Goal: Information Seeking & Learning: Learn about a topic

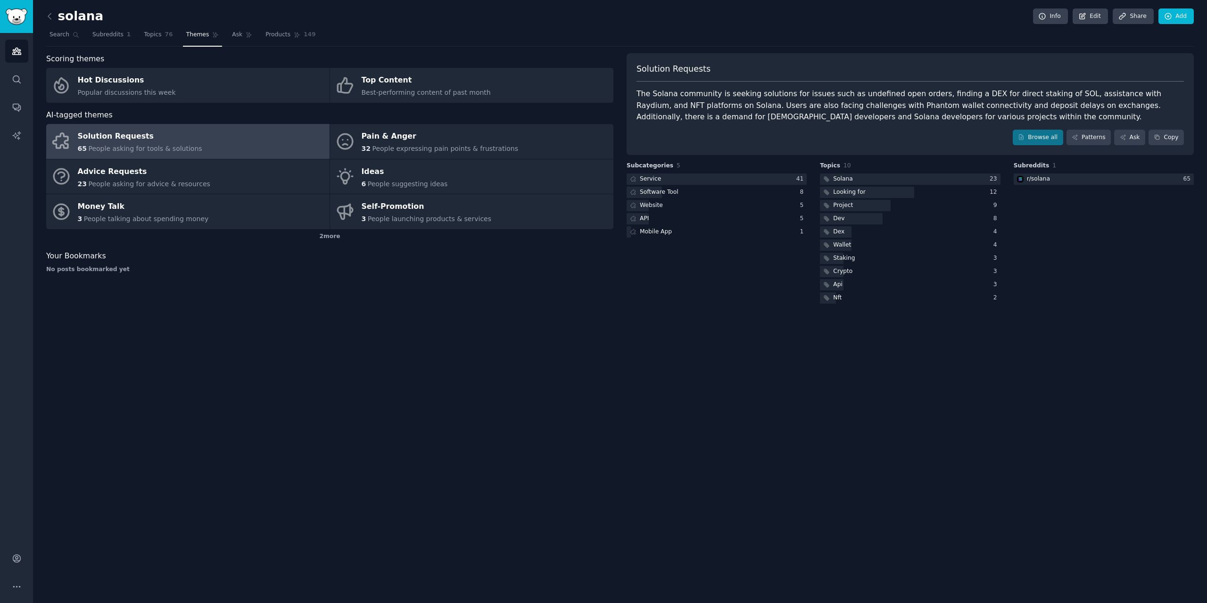
click at [45, 11] on div "solana Info Edit Share Add Search Subreddits 1 Topics 76 Themes Ask Products 14…" at bounding box center [620, 301] width 1174 height 603
click at [49, 13] on icon at bounding box center [50, 16] width 10 height 10
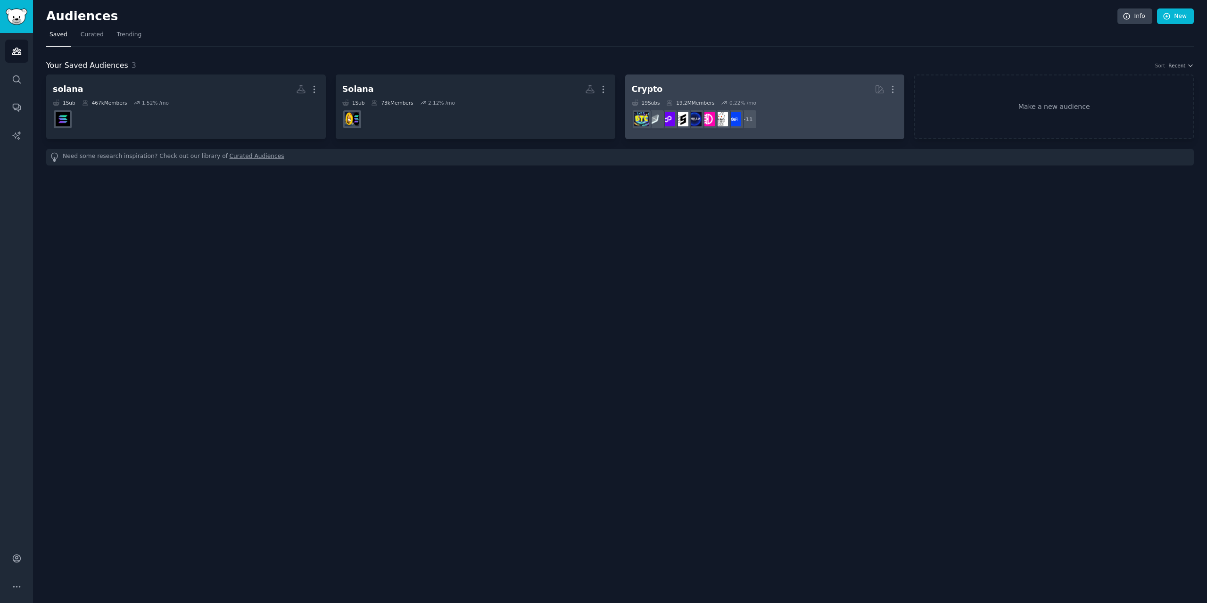
click at [720, 91] on h2 "Crypto More" at bounding box center [765, 89] width 266 height 16
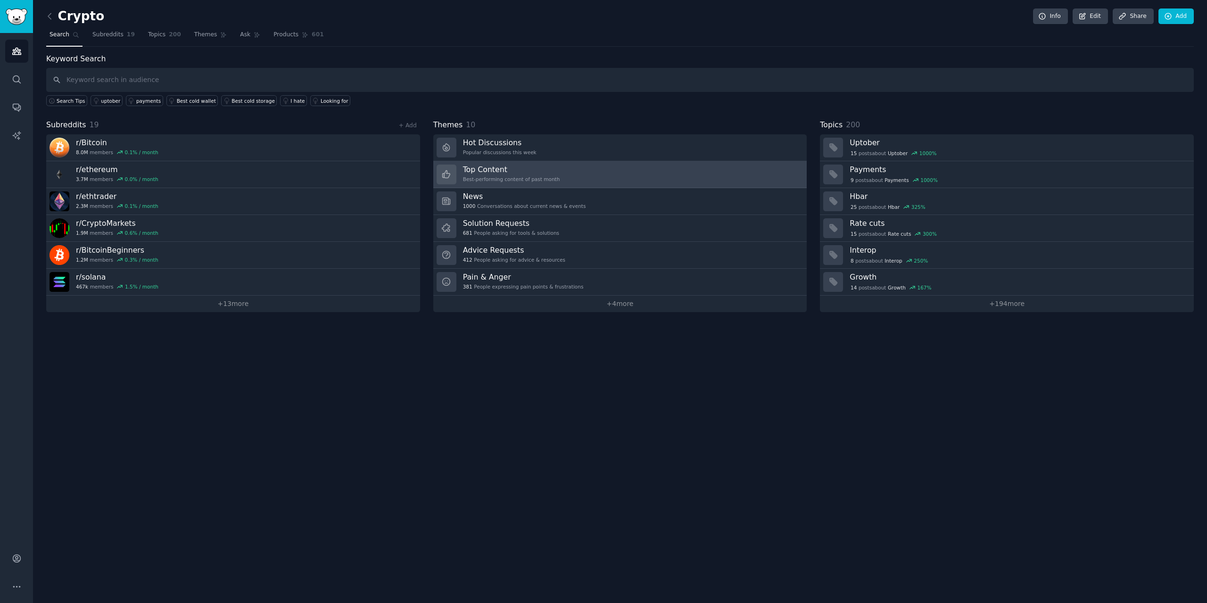
click at [477, 180] on div "Best-performing content of past month" at bounding box center [511, 179] width 97 height 7
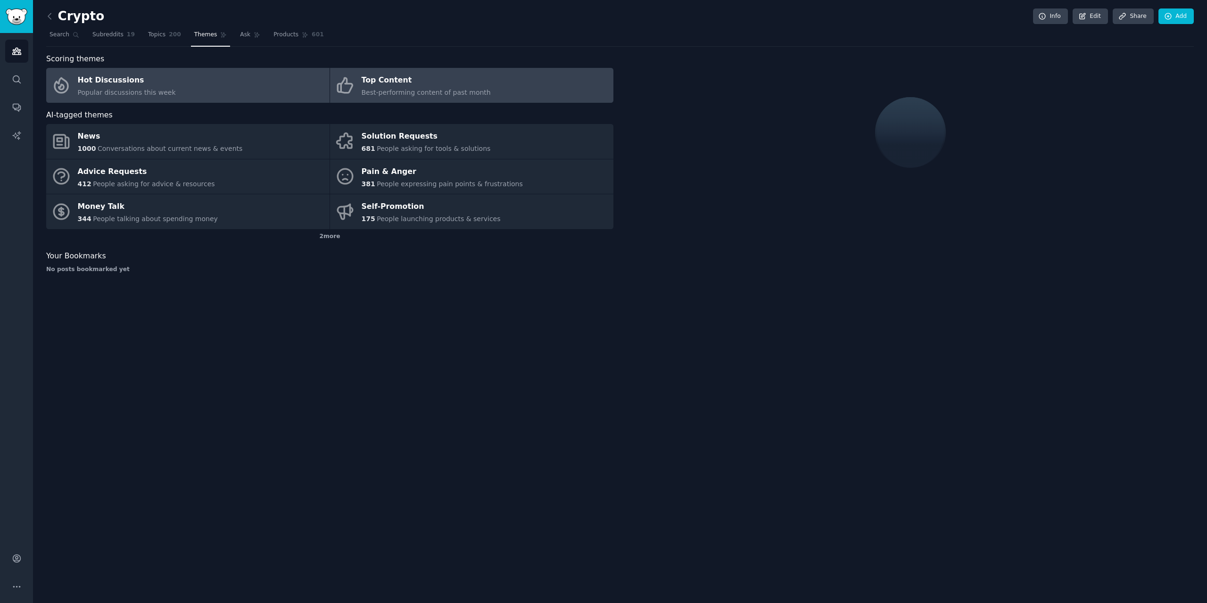
click at [102, 73] on div "Hot Discussions" at bounding box center [127, 80] width 98 height 15
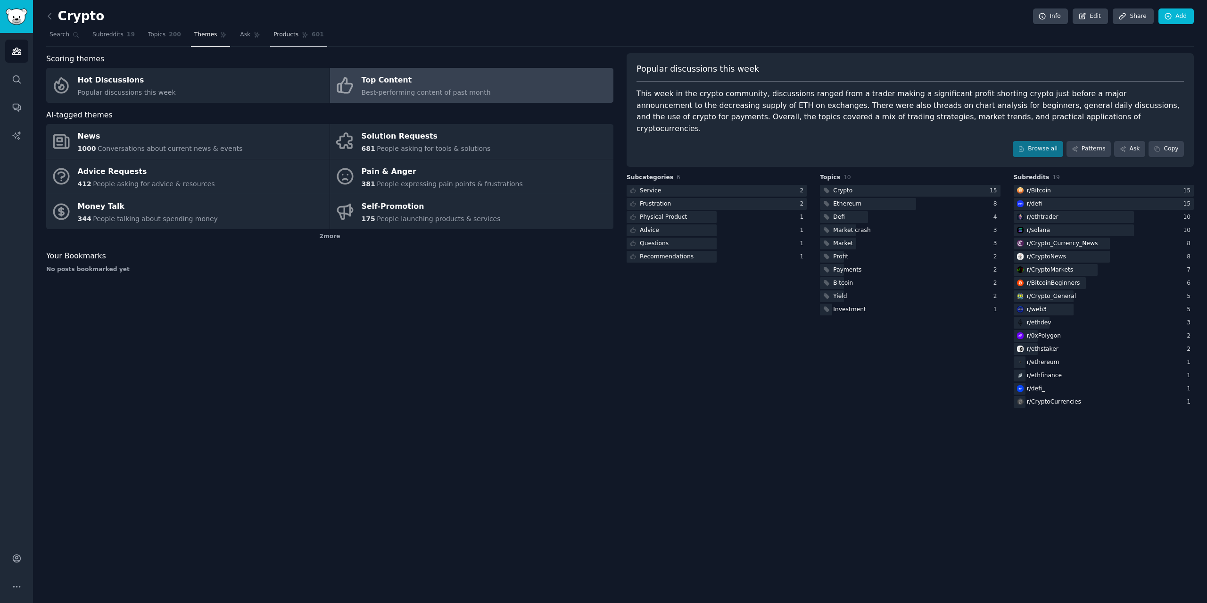
click at [273, 30] on link "Products 601" at bounding box center [298, 36] width 57 height 19
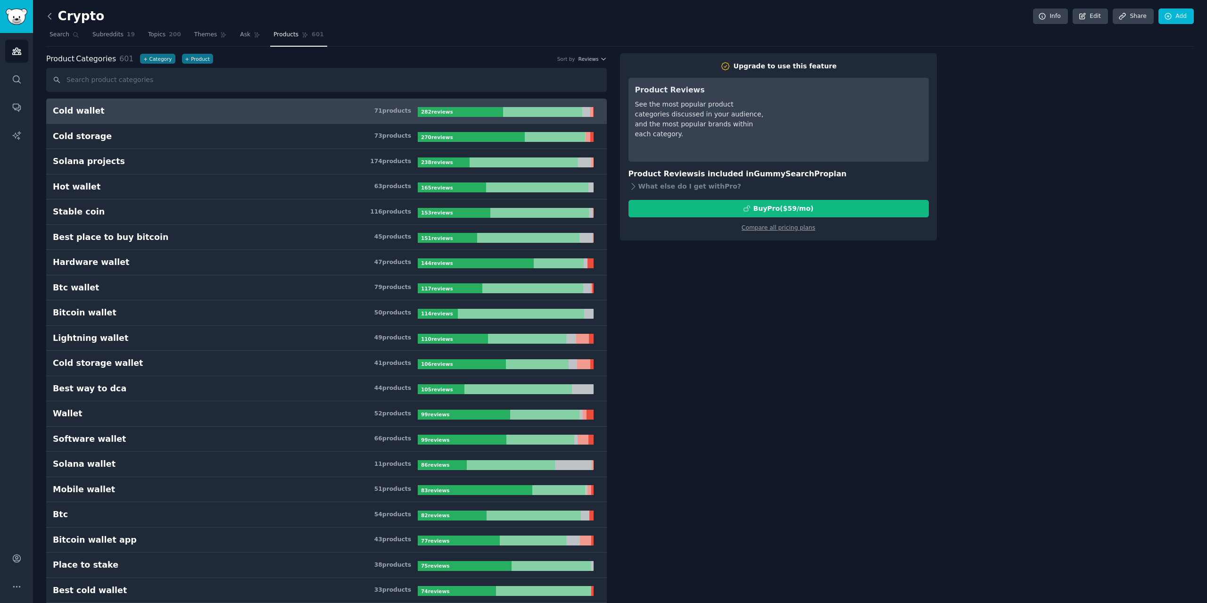
click at [48, 17] on icon at bounding box center [50, 16] width 10 height 10
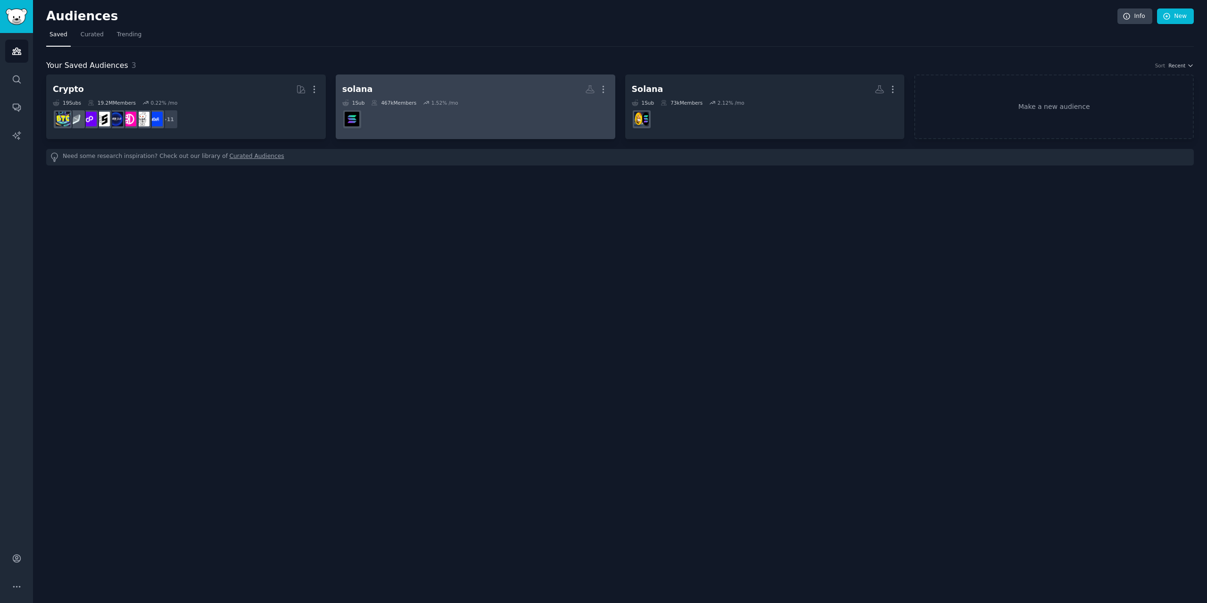
click at [419, 93] on h2 "solana More" at bounding box center [475, 89] width 266 height 16
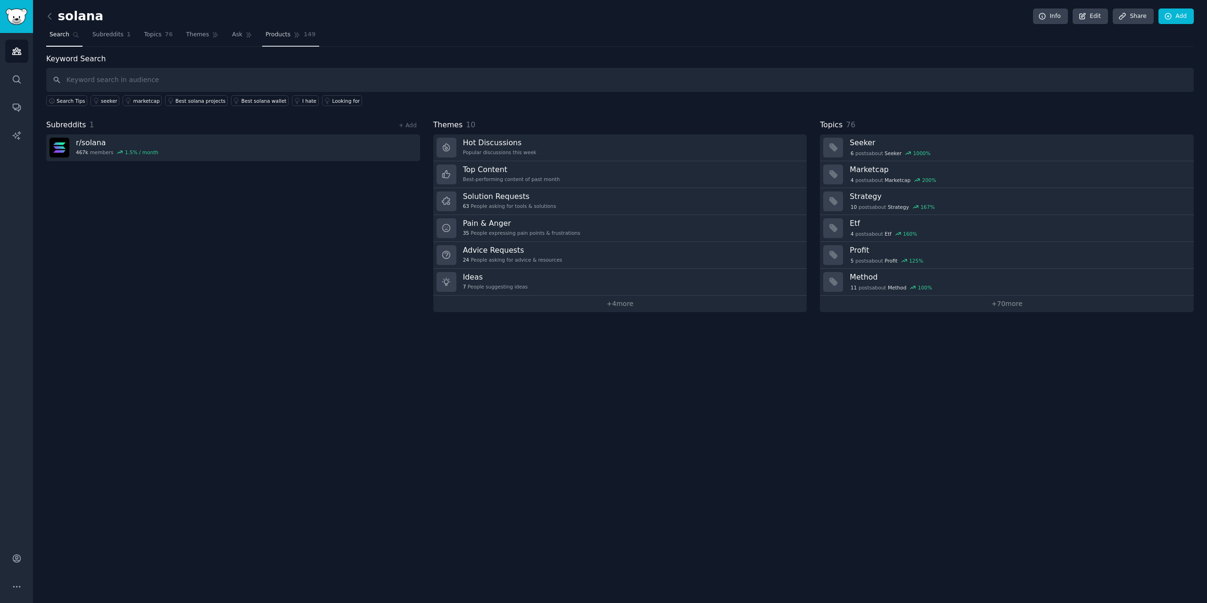
click at [265, 37] on span "Products" at bounding box center [277, 35] width 25 height 8
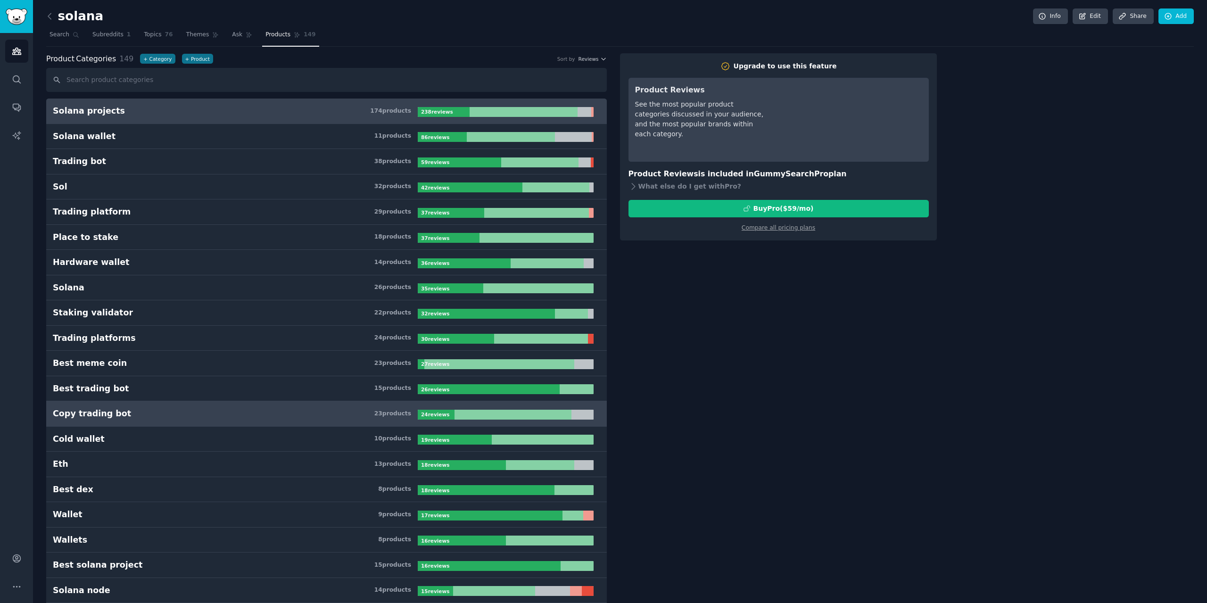
click at [156, 405] on link "Copy trading bot 23 product s 24 review s" at bounding box center [326, 413] width 561 height 25
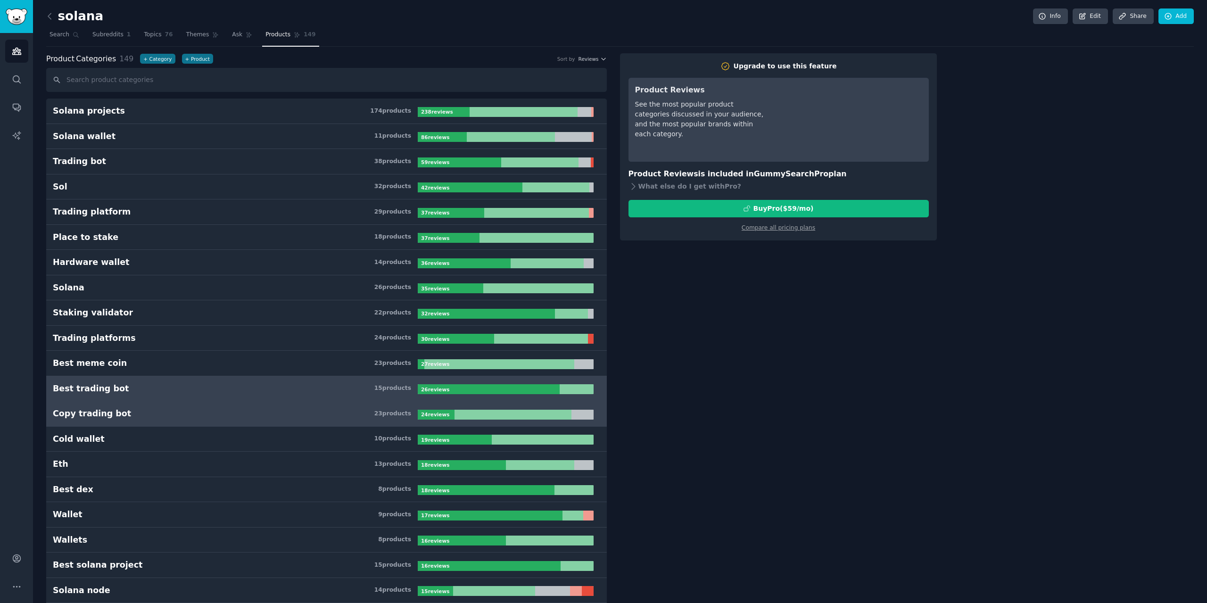
click at [215, 383] on h3 "Best trading bot 15 product s" at bounding box center [235, 389] width 365 height 12
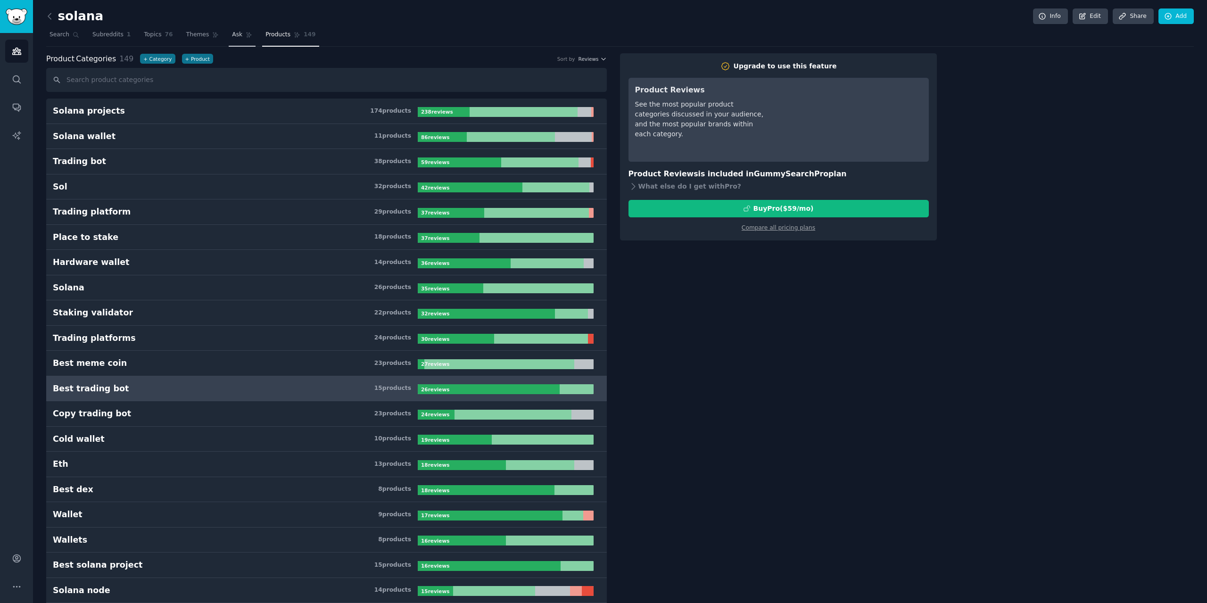
click at [229, 41] on link "Ask" at bounding box center [242, 36] width 27 height 19
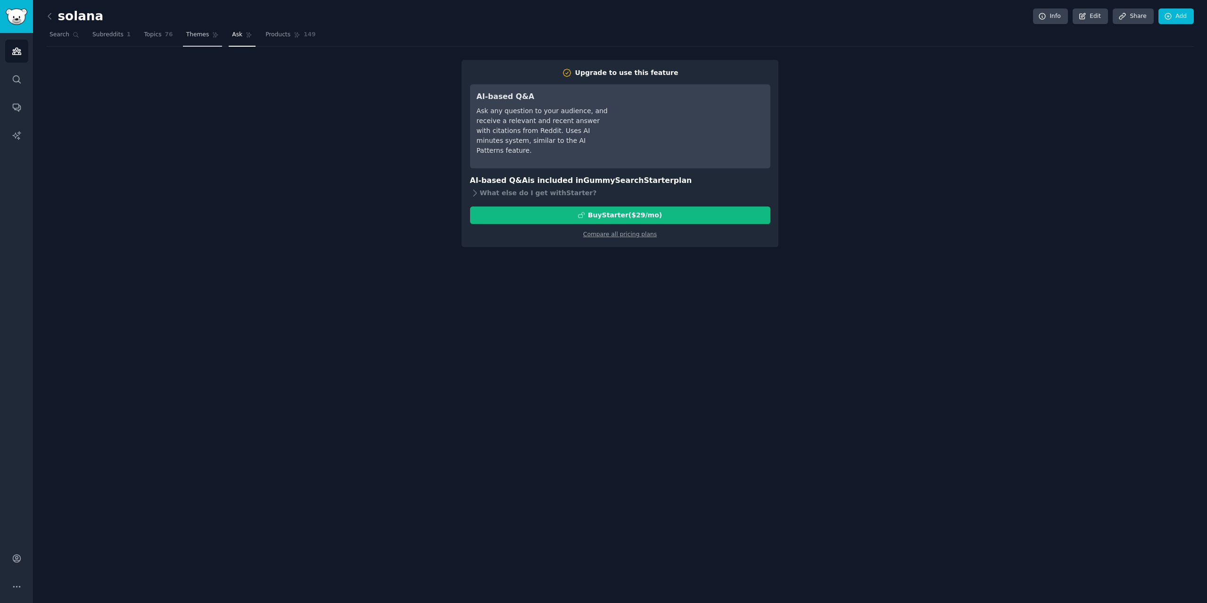
click at [186, 33] on span "Themes" at bounding box center [197, 35] width 23 height 8
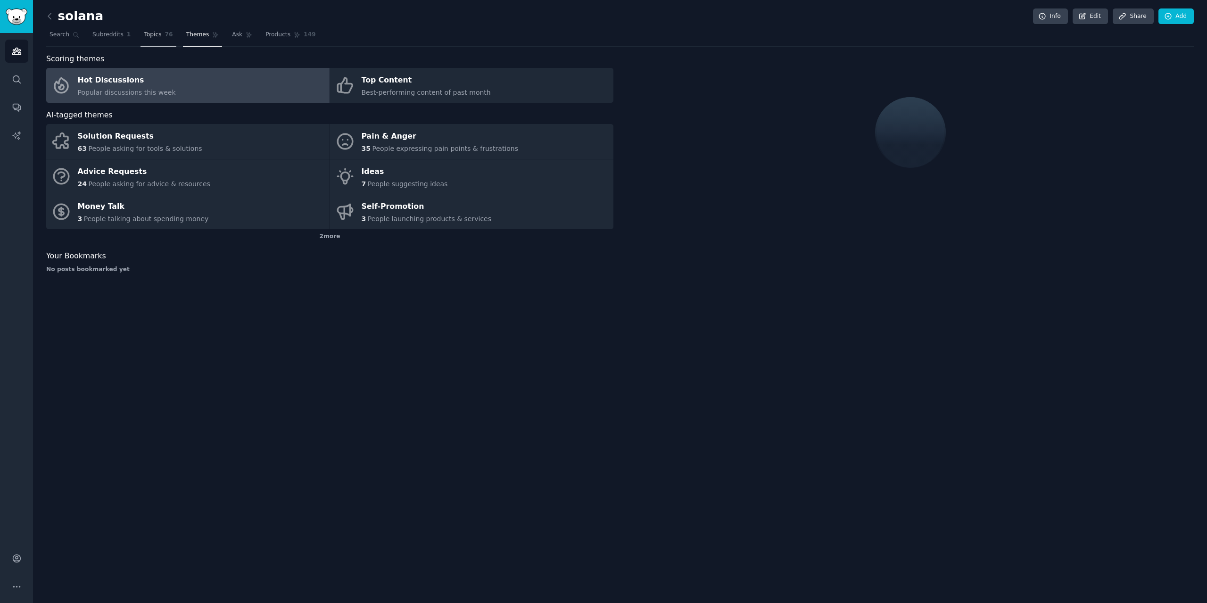
click at [149, 35] on span "Topics" at bounding box center [152, 35] width 17 height 8
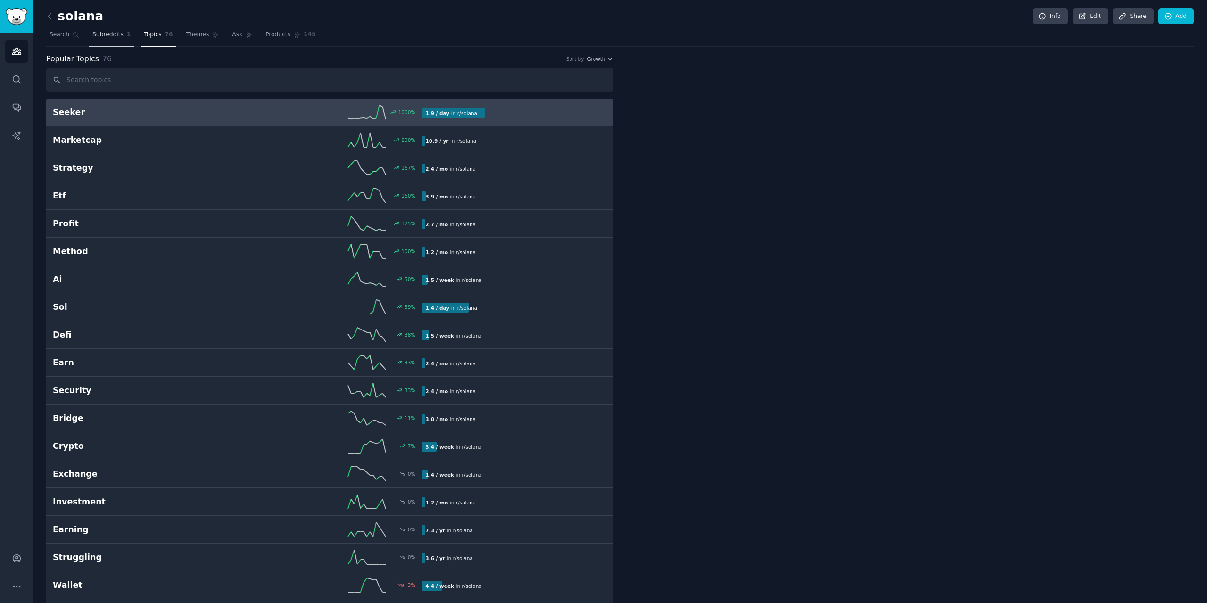
click at [98, 33] on span "Subreddits" at bounding box center [107, 35] width 31 height 8
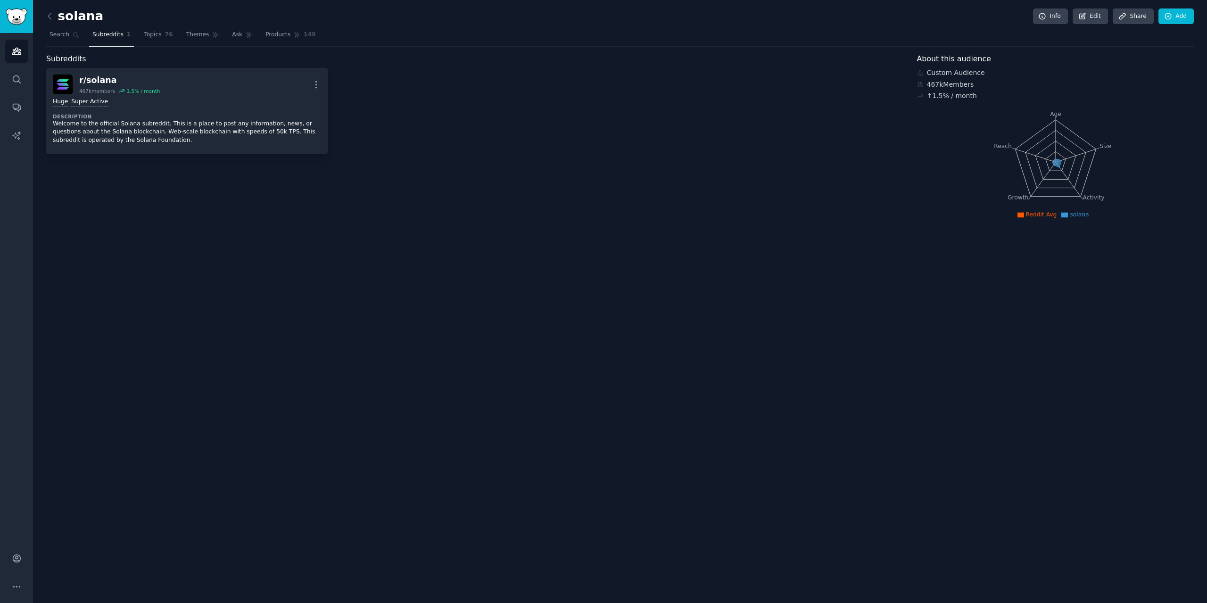
click at [41, 38] on div "solana Info Edit Share Add Search Subreddits 1 Topics 76 Themes Ask Products 14…" at bounding box center [620, 301] width 1174 height 603
click at [57, 38] on span "Search" at bounding box center [59, 35] width 20 height 8
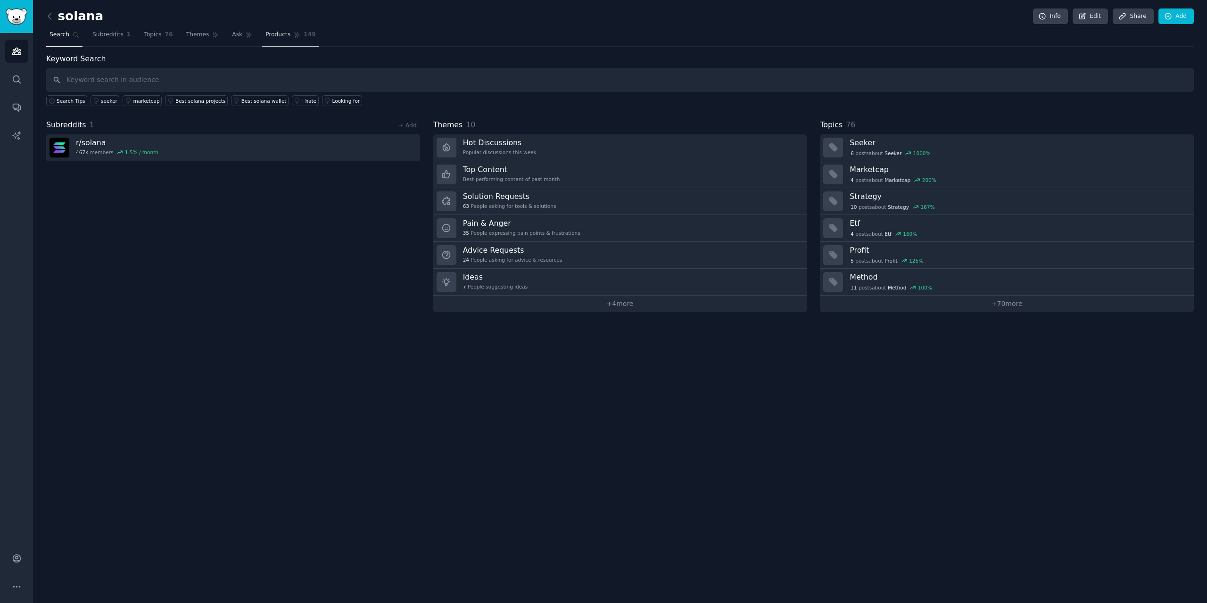
click at [267, 32] on span "Products" at bounding box center [277, 35] width 25 height 8
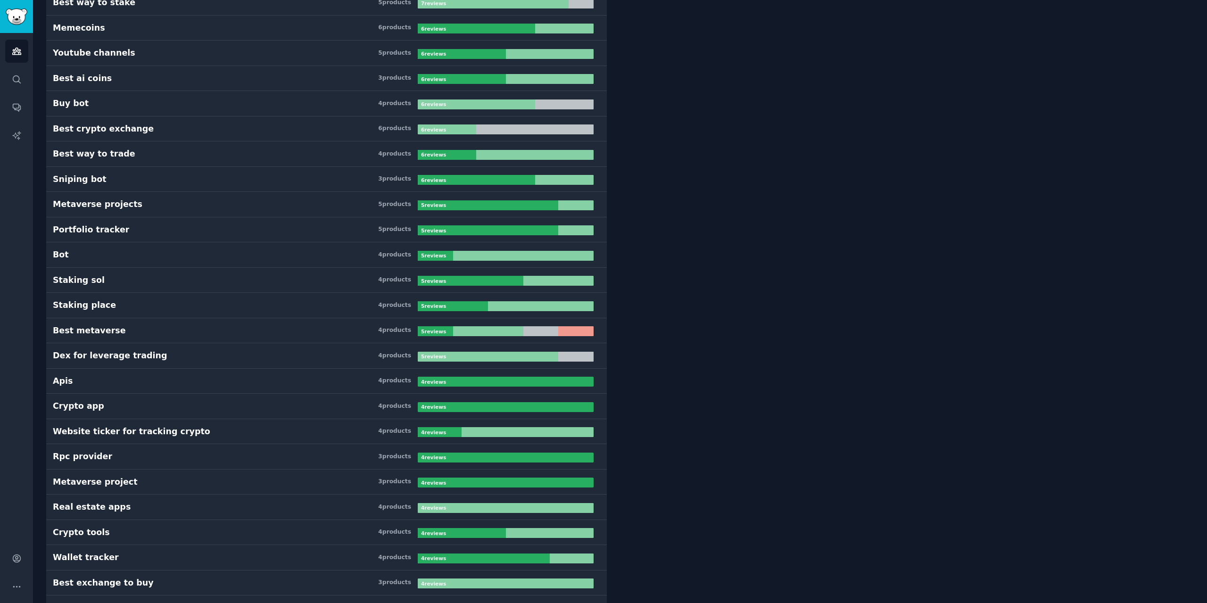
scroll to position [1697, 0]
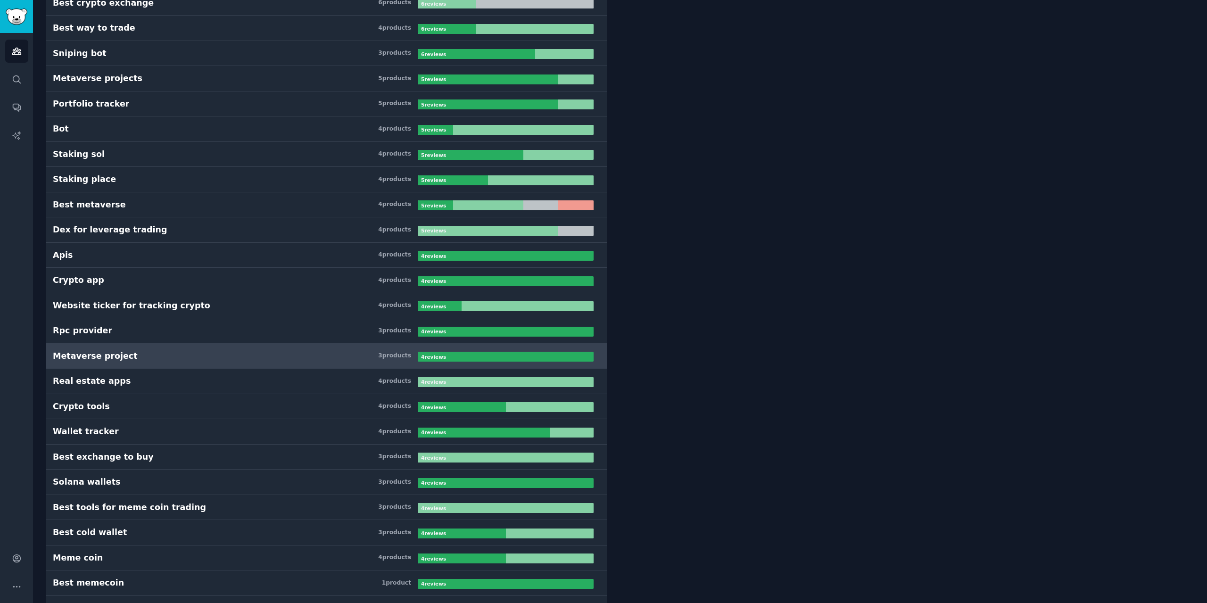
click at [167, 349] on link "Metaverse project 3 product s 4 review s" at bounding box center [326, 356] width 561 height 25
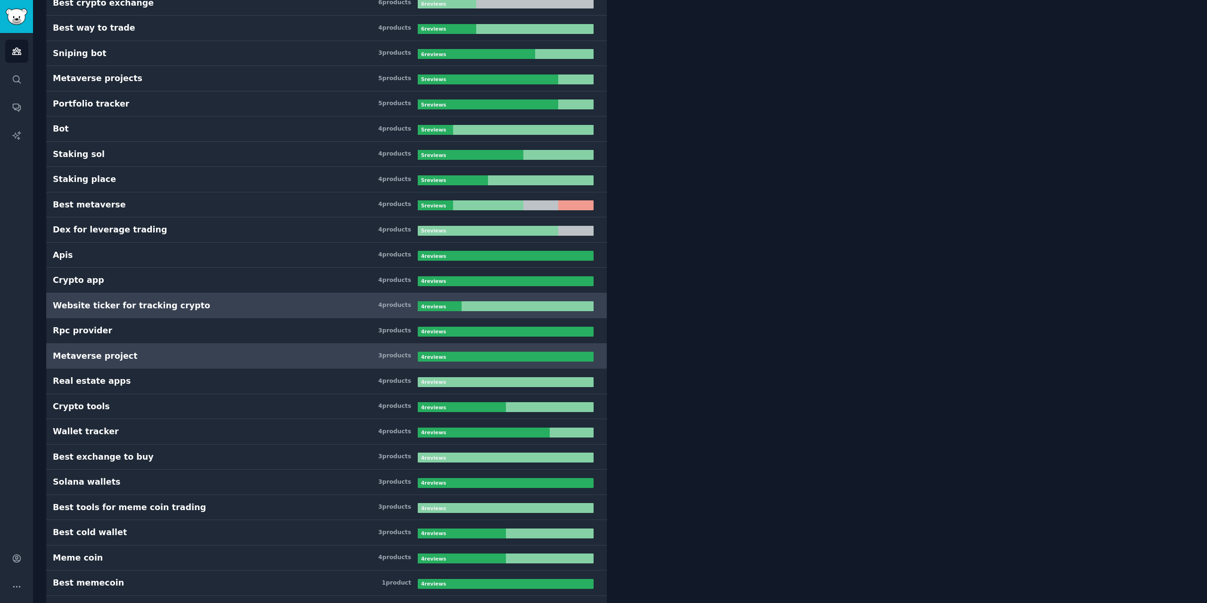
scroll to position [1886, 0]
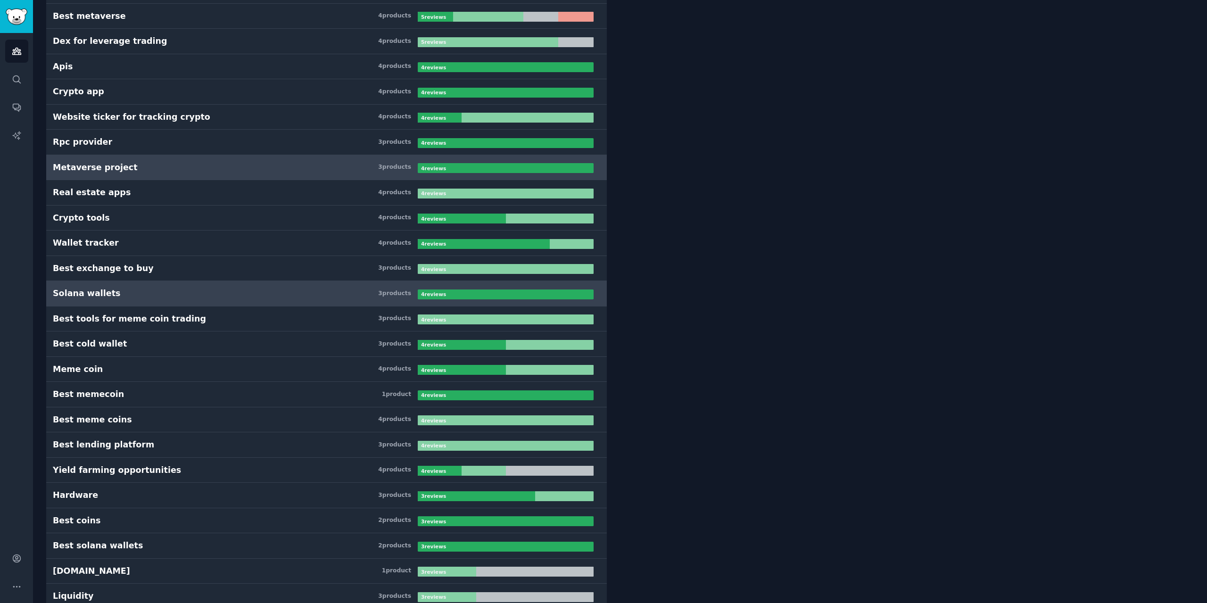
click at [174, 299] on h3 "Solana wallets 3 product s" at bounding box center [235, 294] width 365 height 12
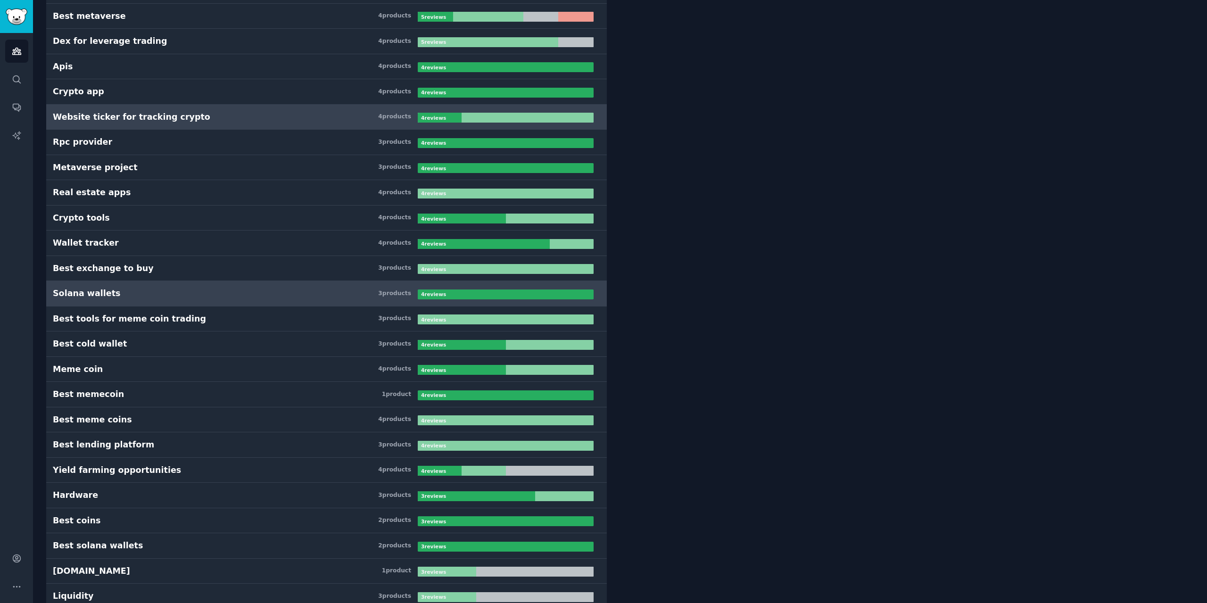
click at [220, 127] on link "Website ticker for tracking crypto 4 product s 4 review s" at bounding box center [326, 117] width 561 height 25
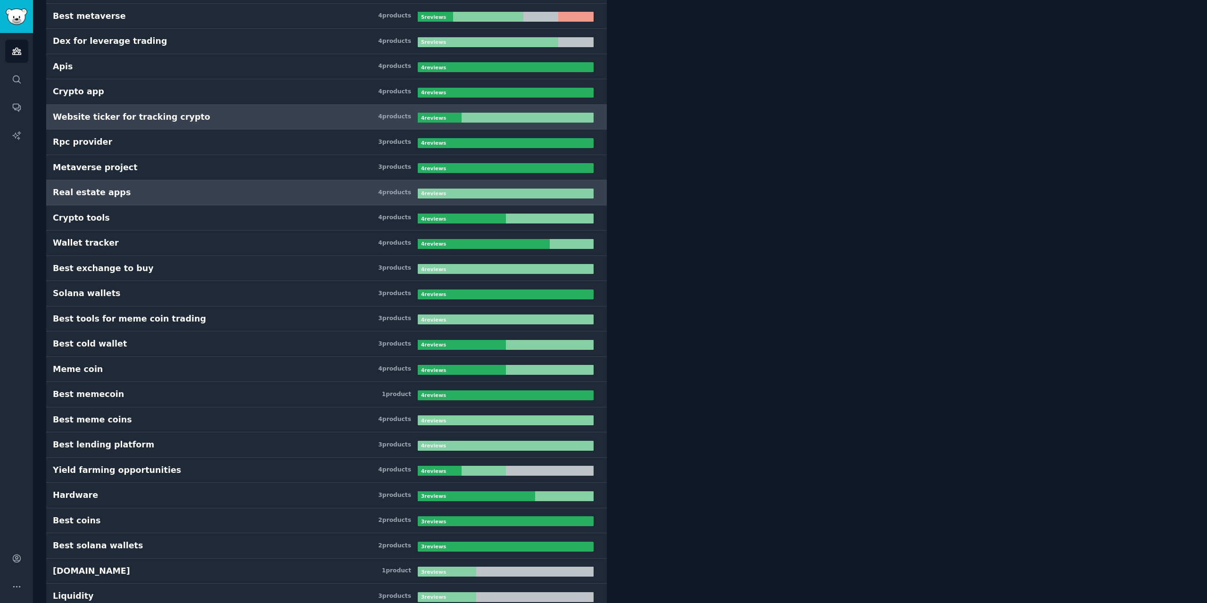
click at [193, 186] on link "Real estate apps 4 product s 4 review s" at bounding box center [326, 192] width 561 height 25
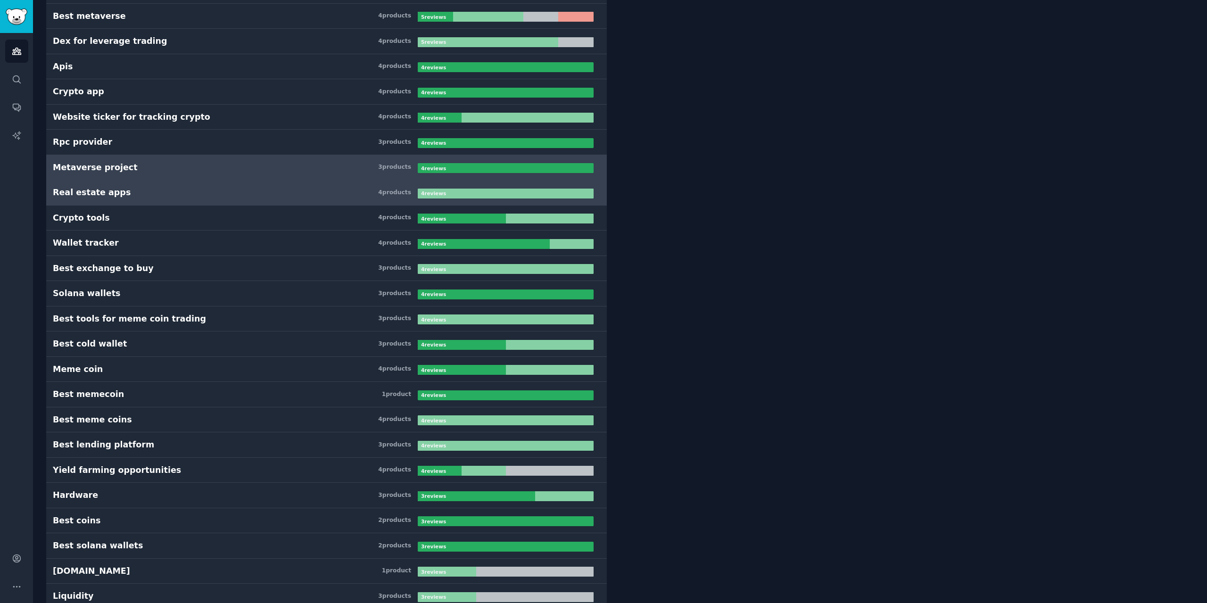
click at [215, 164] on h3 "Metaverse project 3 product s" at bounding box center [235, 168] width 365 height 12
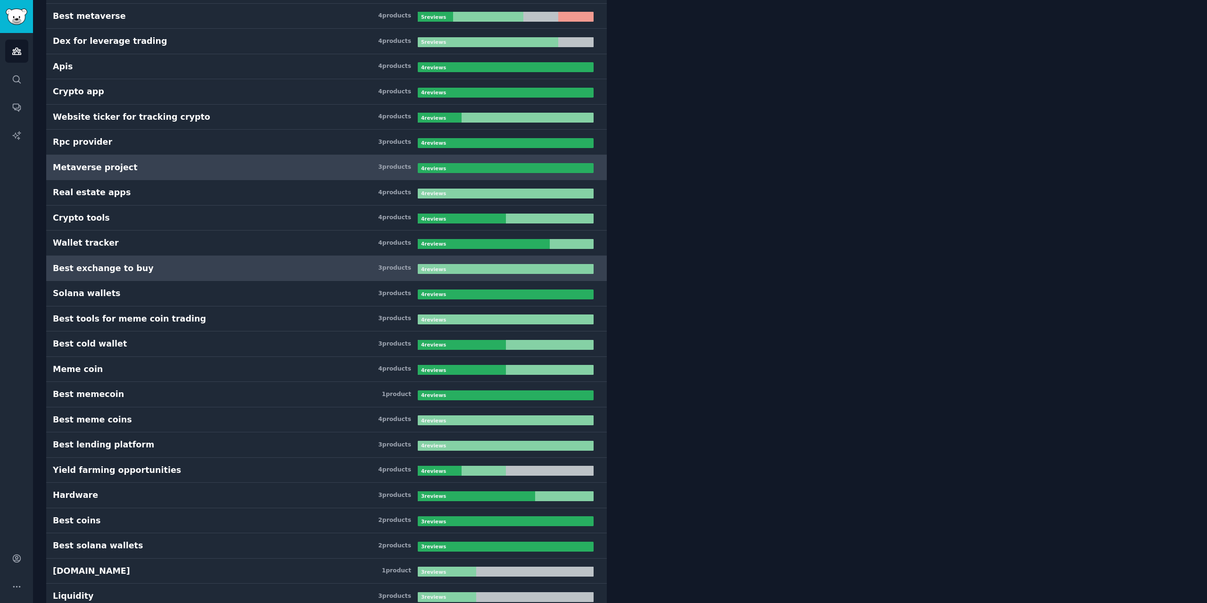
click at [260, 272] on h3 "Best exchange to buy 3 product s" at bounding box center [235, 269] width 365 height 12
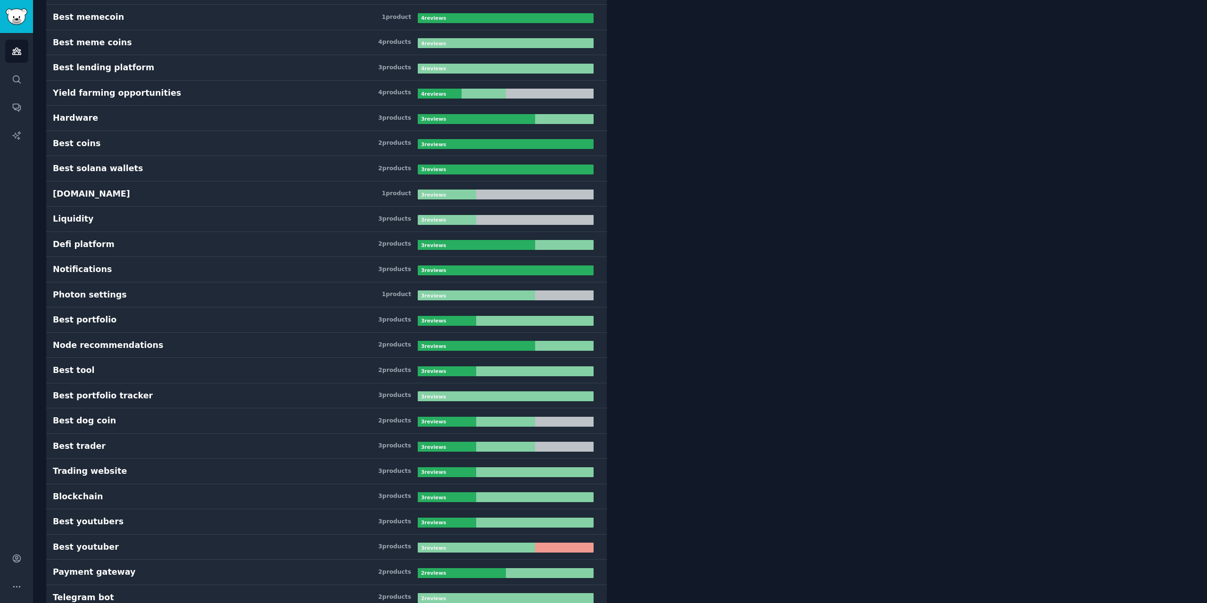
scroll to position [2514, 0]
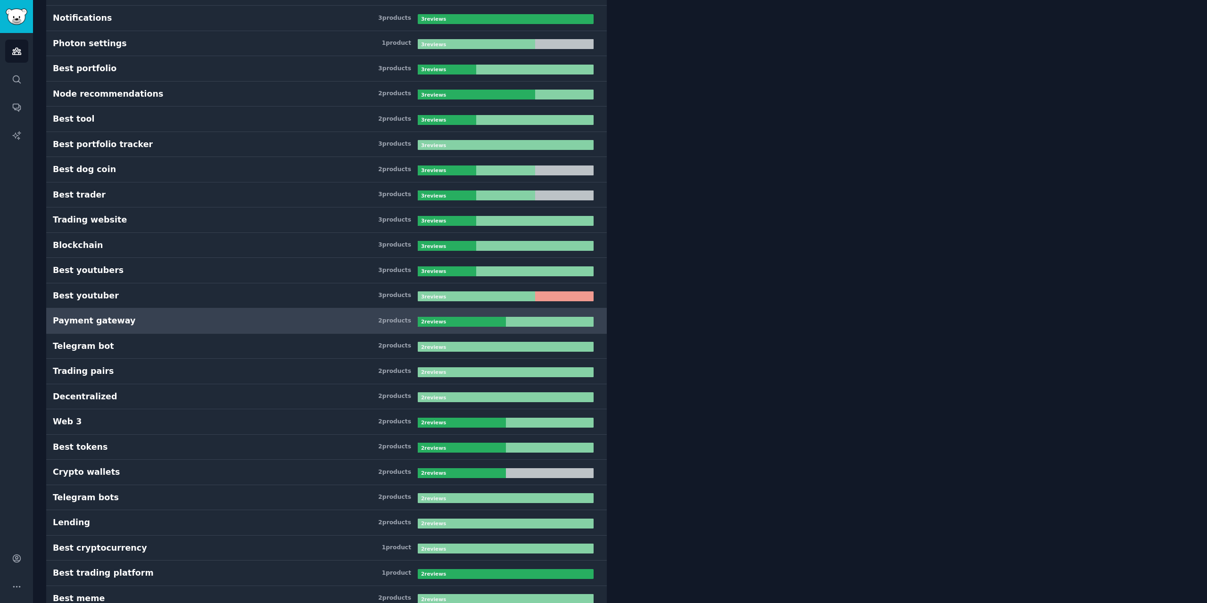
click at [250, 316] on h3 "Payment gateway 2 product s" at bounding box center [235, 321] width 365 height 12
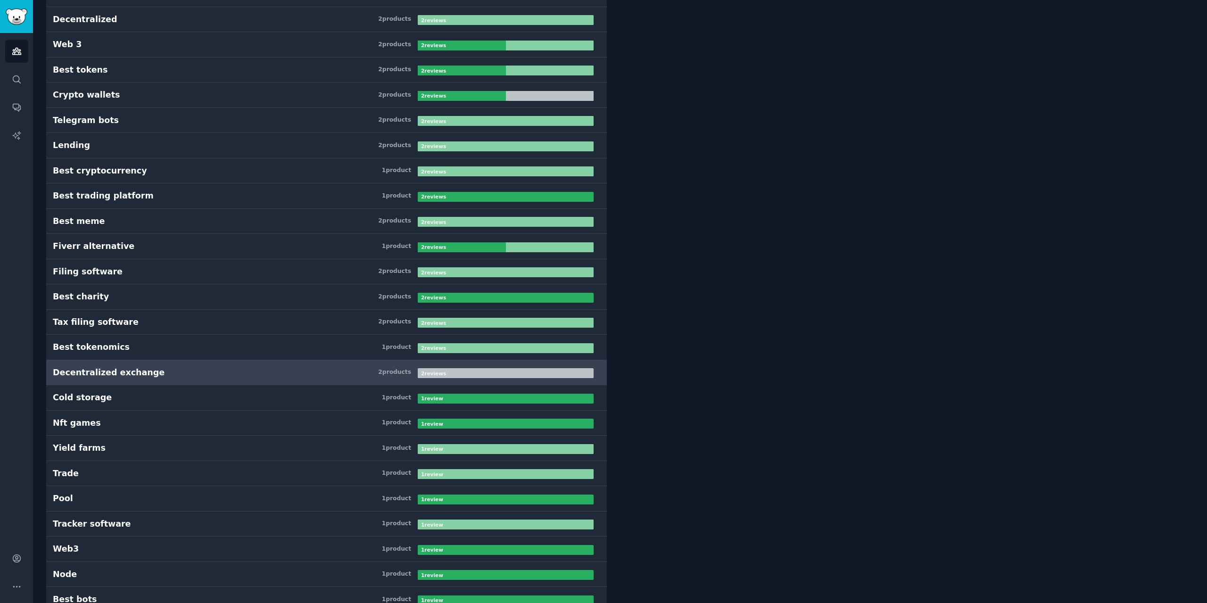
click at [248, 365] on link "Decentralized exchange 2 product s 2 review s" at bounding box center [326, 372] width 561 height 25
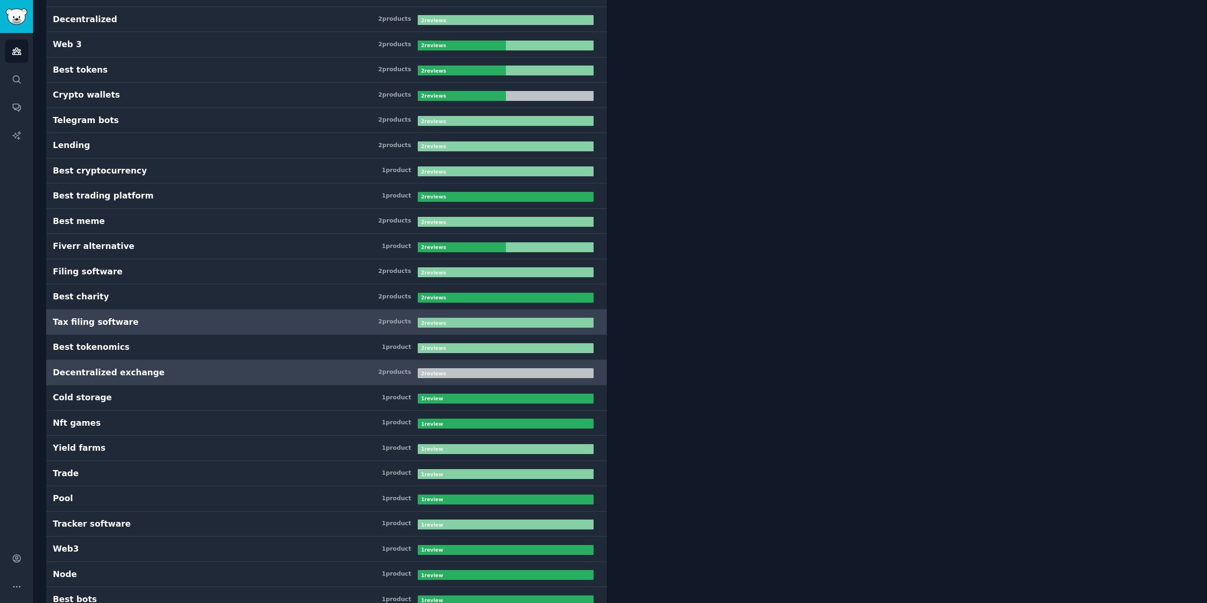
click at [256, 315] on link "Tax filing software 2 product s 2 review s" at bounding box center [326, 322] width 561 height 25
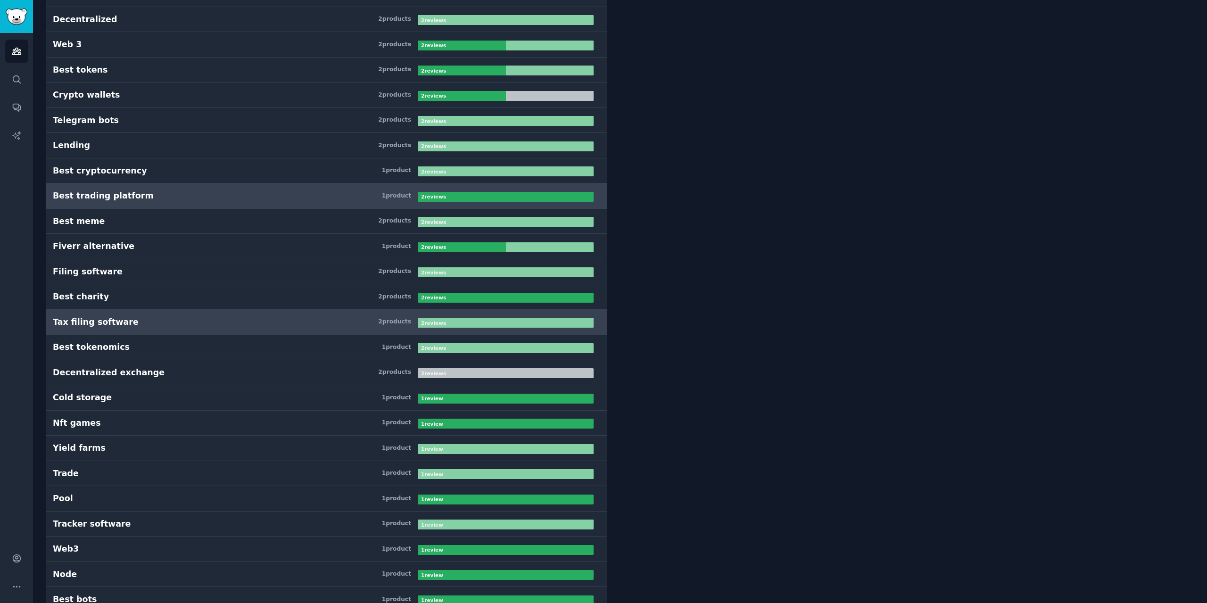
drag, startPoint x: 263, startPoint y: 258, endPoint x: 267, endPoint y: 196, distance: 62.4
click at [263, 258] on link "Fiverr alternative 1 product 2 review s" at bounding box center [326, 246] width 561 height 25
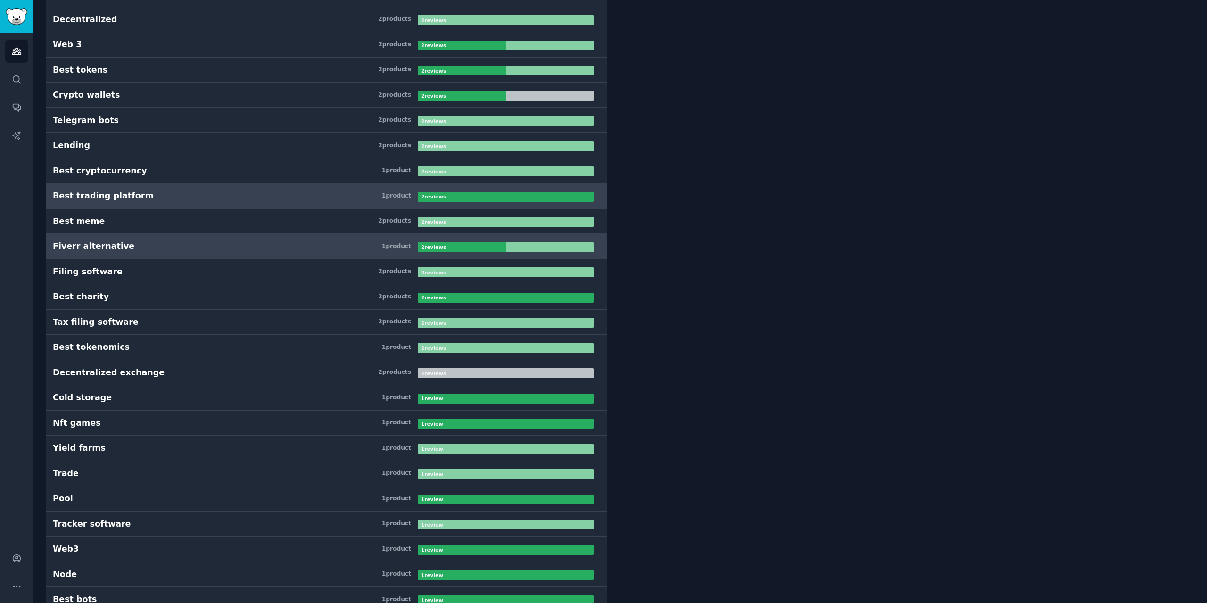
click at [268, 191] on h3 "Best trading platform 1 product" at bounding box center [235, 196] width 365 height 12
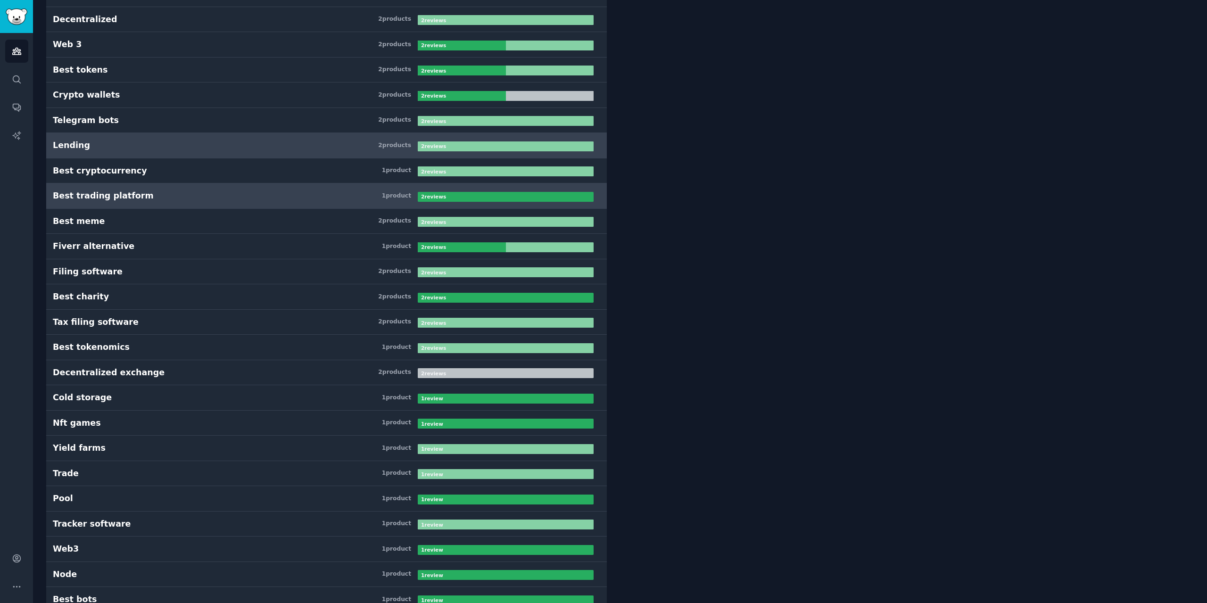
click at [277, 147] on h3 "Lending 2 product s" at bounding box center [235, 146] width 365 height 12
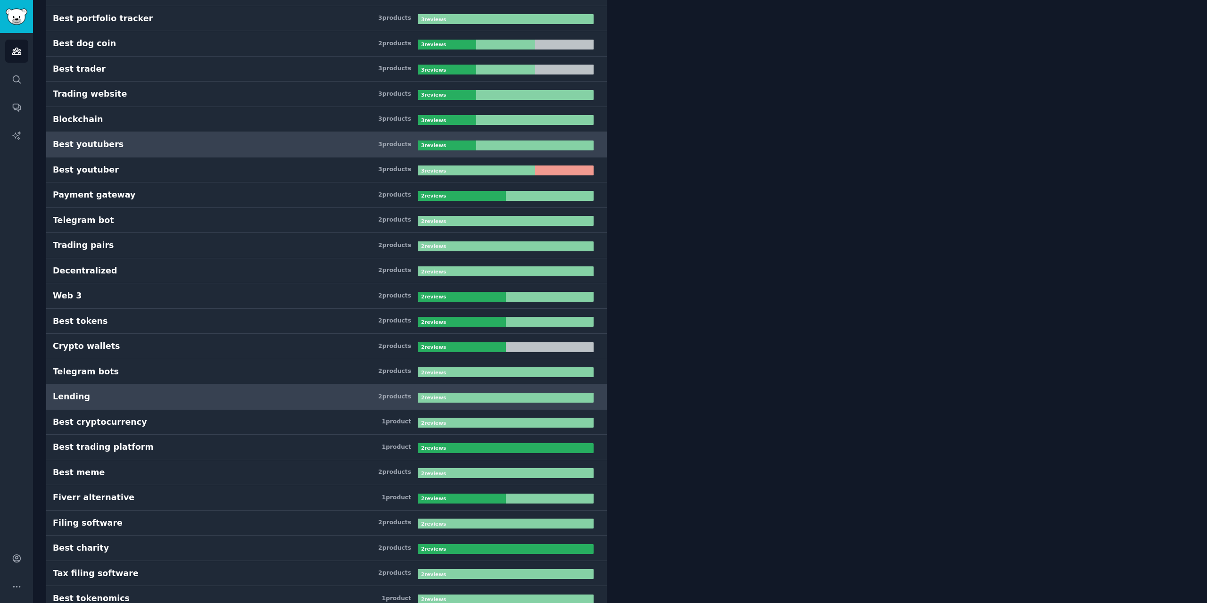
scroll to position [2514, 0]
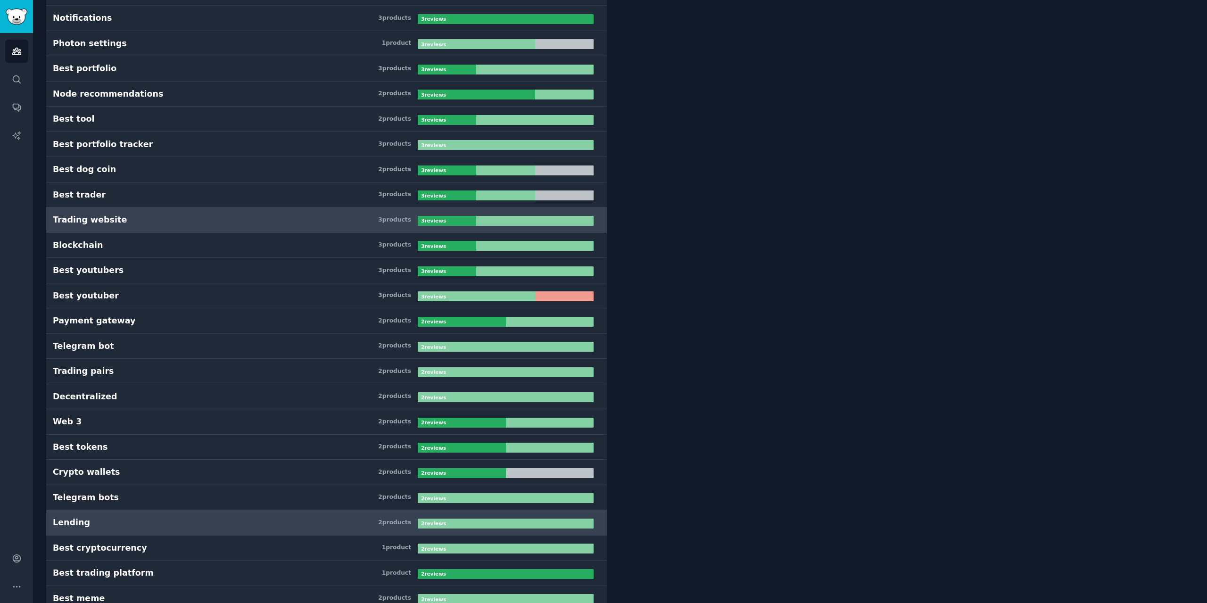
click at [254, 219] on h3 "Trading website 3 product s" at bounding box center [235, 220] width 365 height 12
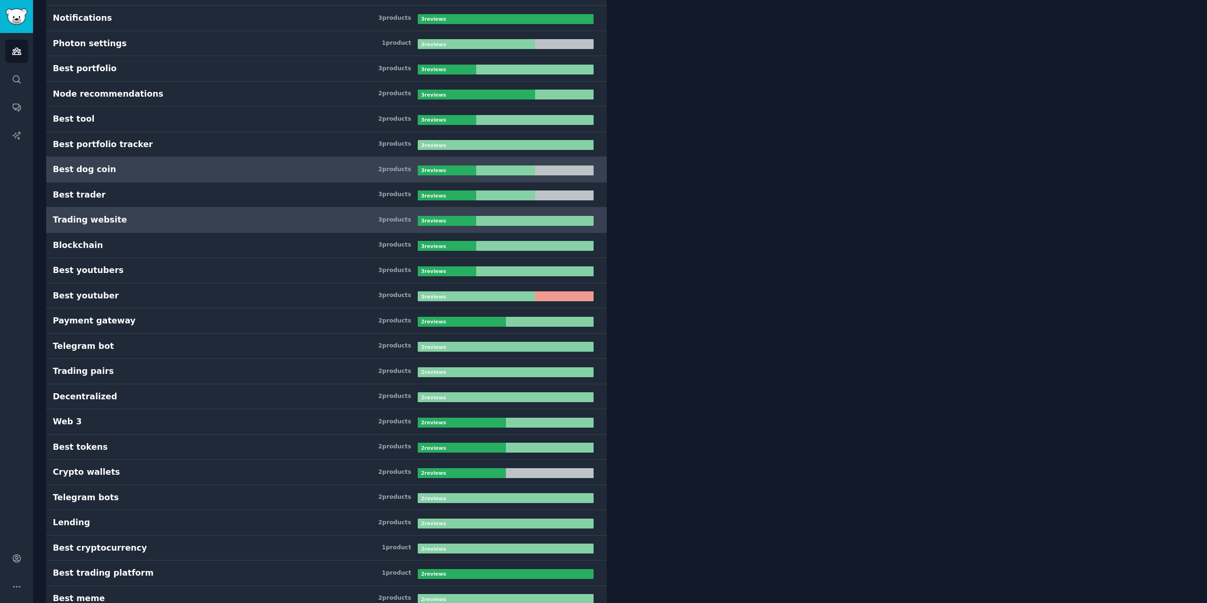
click at [264, 167] on h3 "Best dog coin 2 product s" at bounding box center [235, 170] width 365 height 12
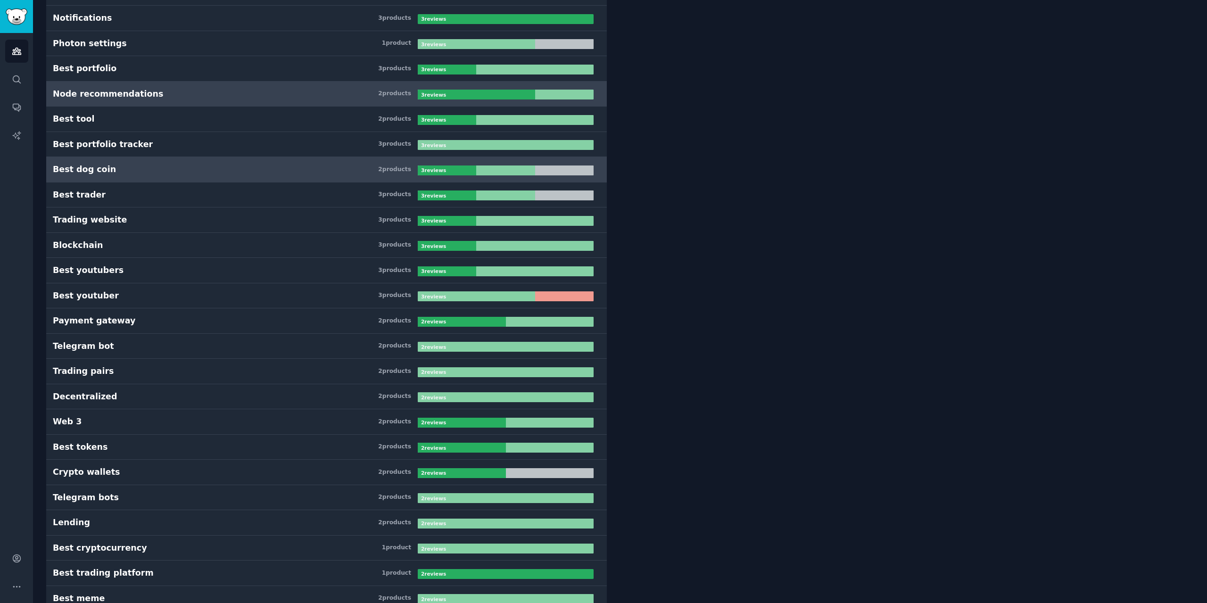
click at [278, 99] on link "Node recommendations 2 product s 3 review s" at bounding box center [326, 94] width 561 height 25
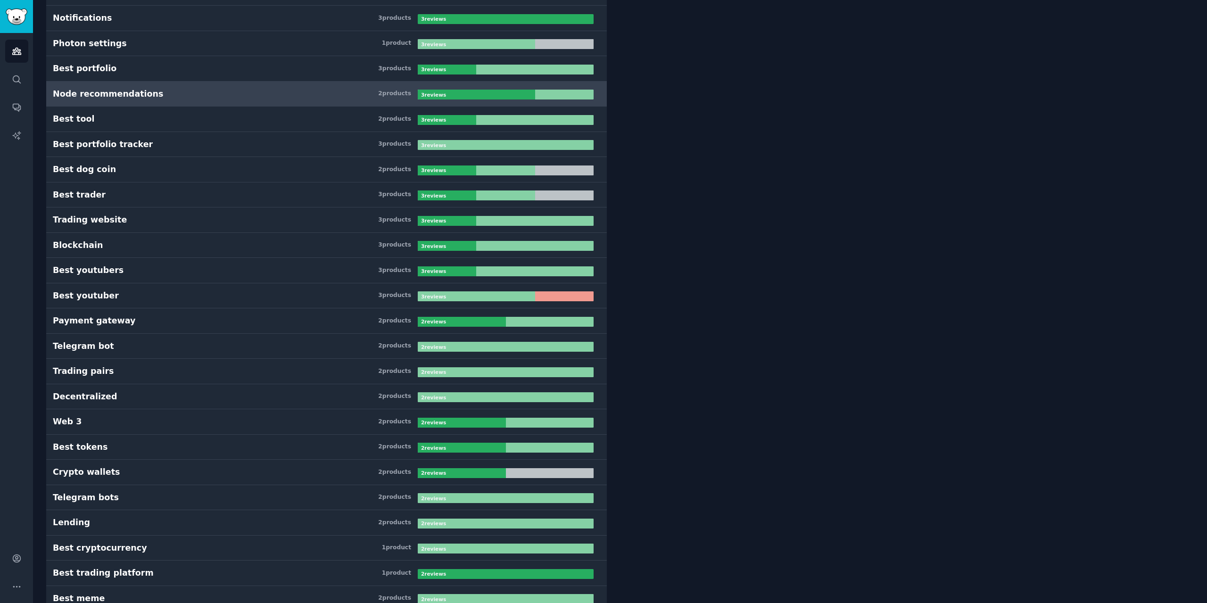
scroll to position [2200, 0]
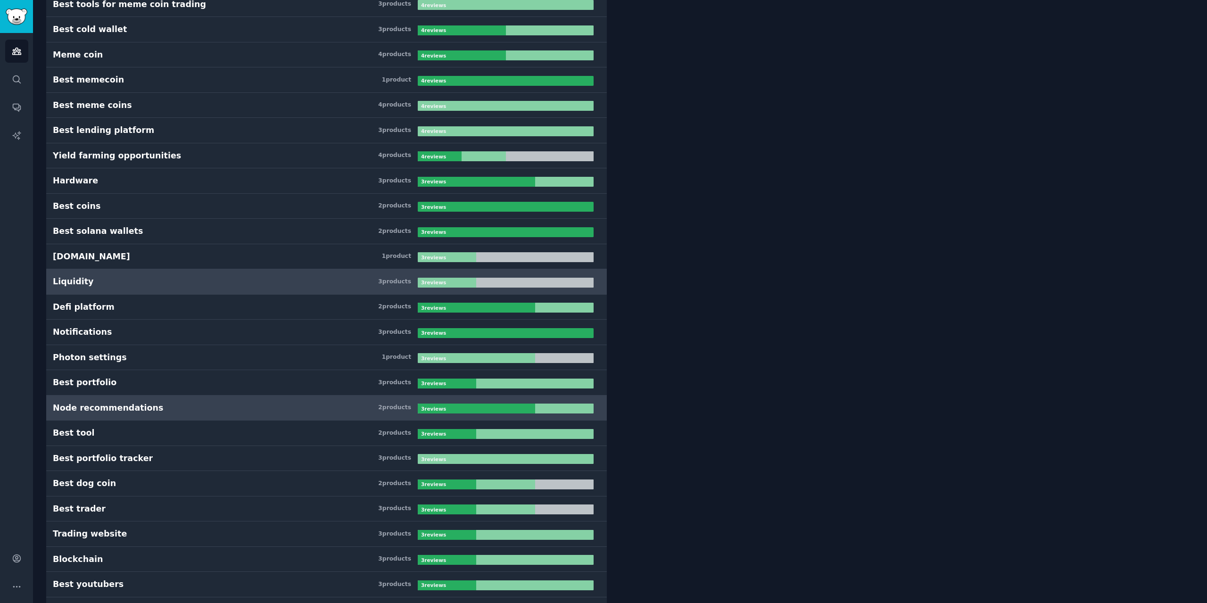
click at [228, 226] on h3 "Best solana wallets 2 product s" at bounding box center [235, 231] width 365 height 12
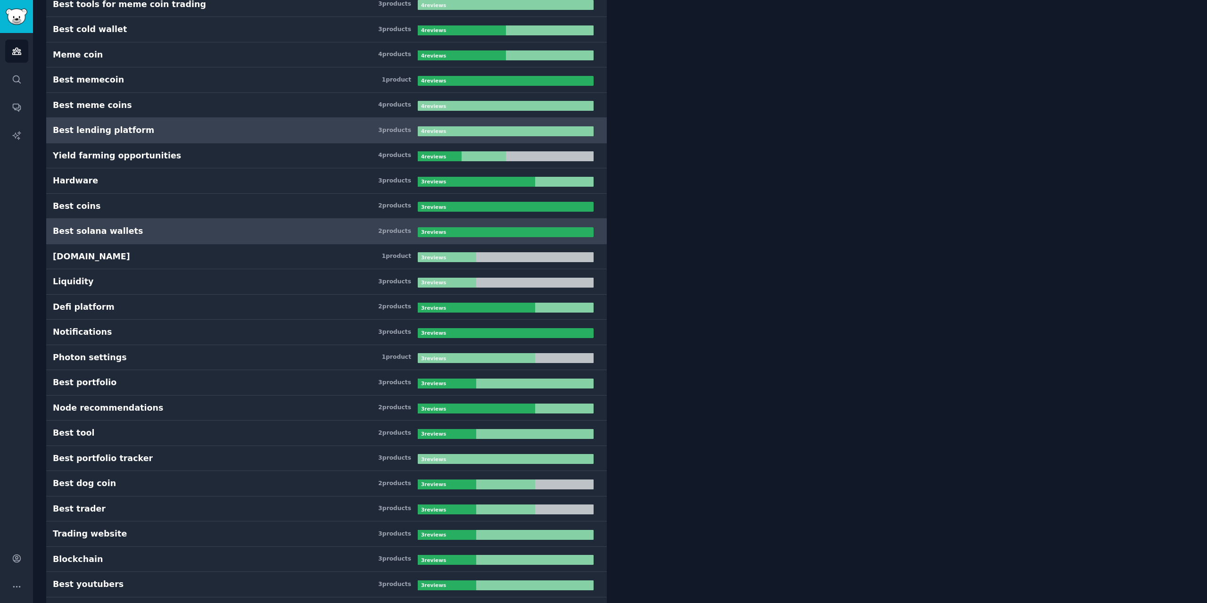
click at [245, 132] on h3 "Best lending platform 3 product s" at bounding box center [235, 130] width 365 height 12
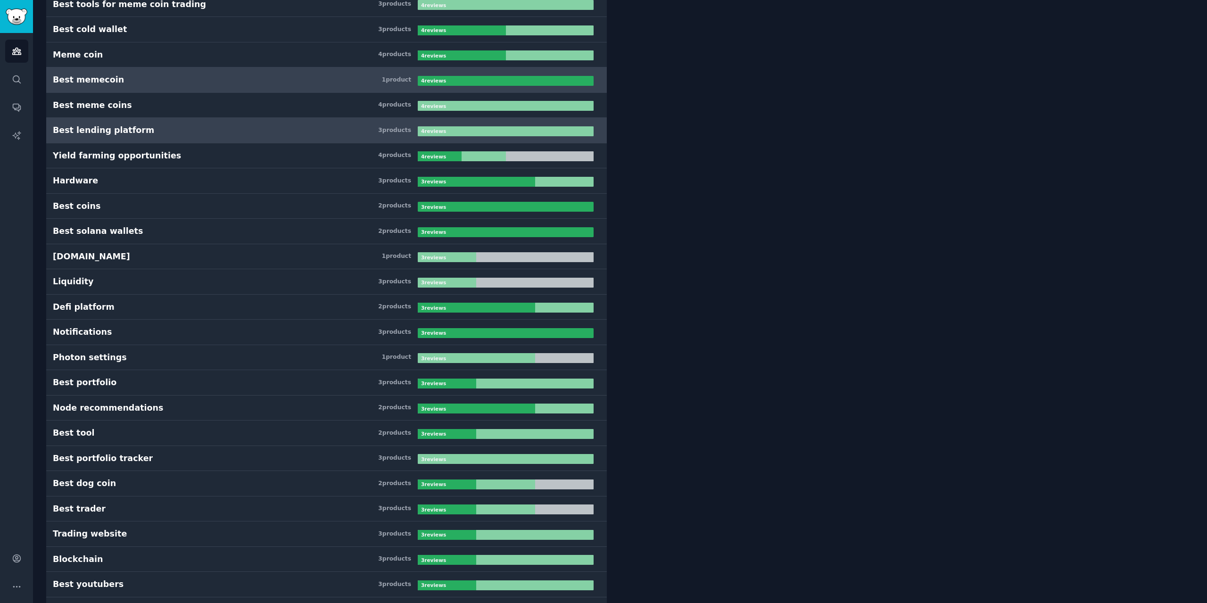
click at [249, 90] on link "Best memecoin 1 product 4 review s" at bounding box center [326, 79] width 561 height 25
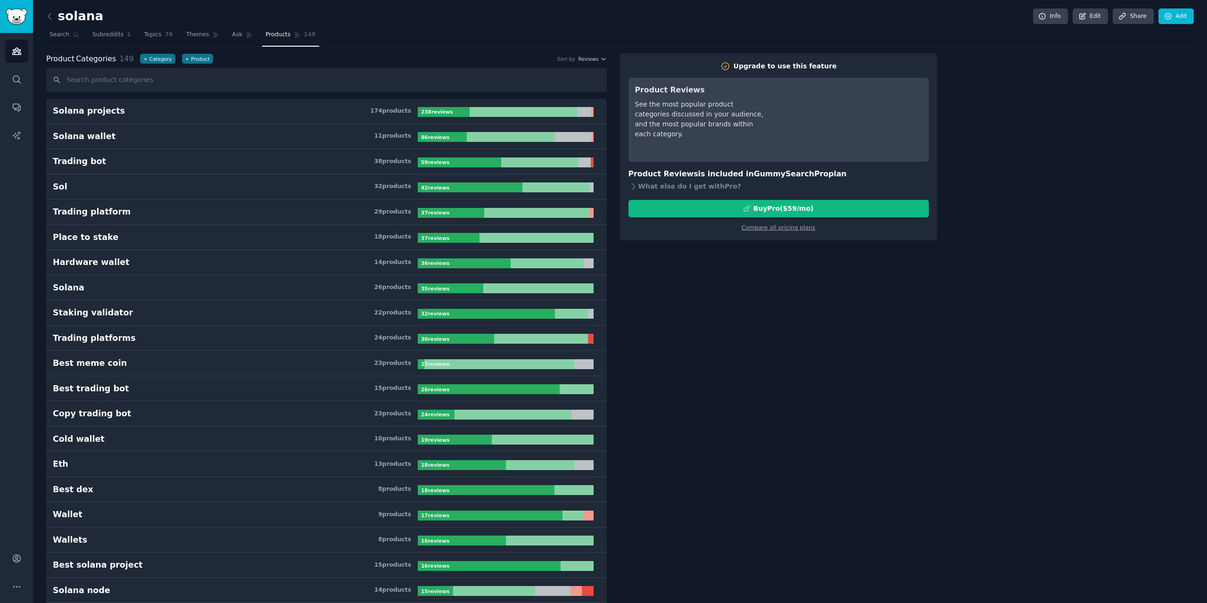
drag, startPoint x: 770, startPoint y: 355, endPoint x: 877, endPoint y: 81, distance: 294.3
drag, startPoint x: 990, startPoint y: 394, endPoint x: 1015, endPoint y: 0, distance: 394.5
